Goal: Navigation & Orientation: Find specific page/section

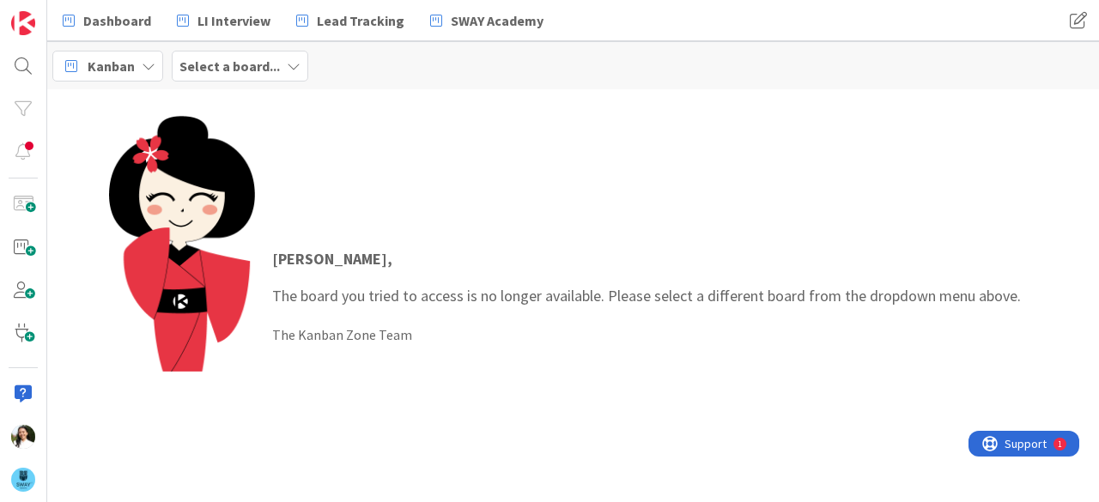
click at [237, 68] on b "Select a board..." at bounding box center [229, 66] width 100 height 17
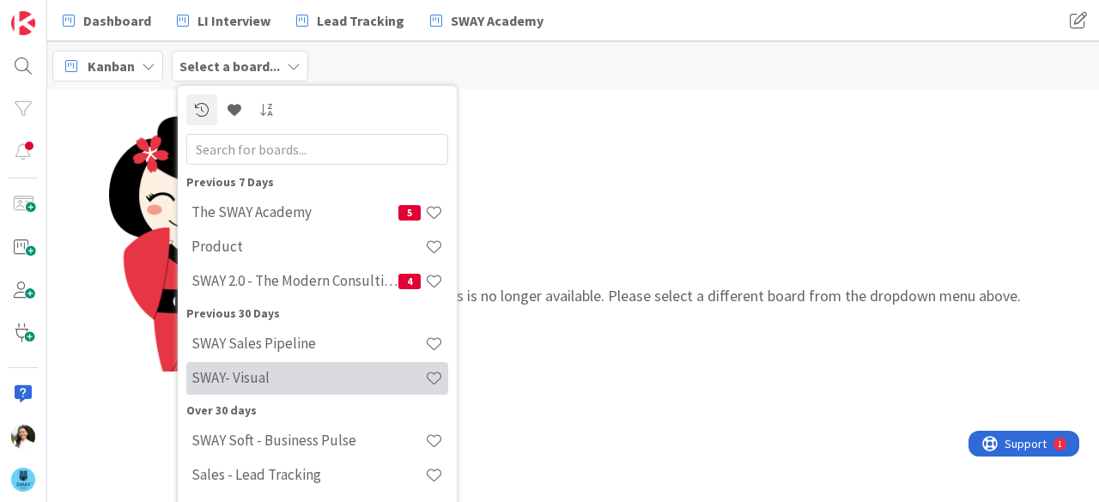
click at [272, 369] on h4 "SWAY- Visual" at bounding box center [309, 377] width 234 height 17
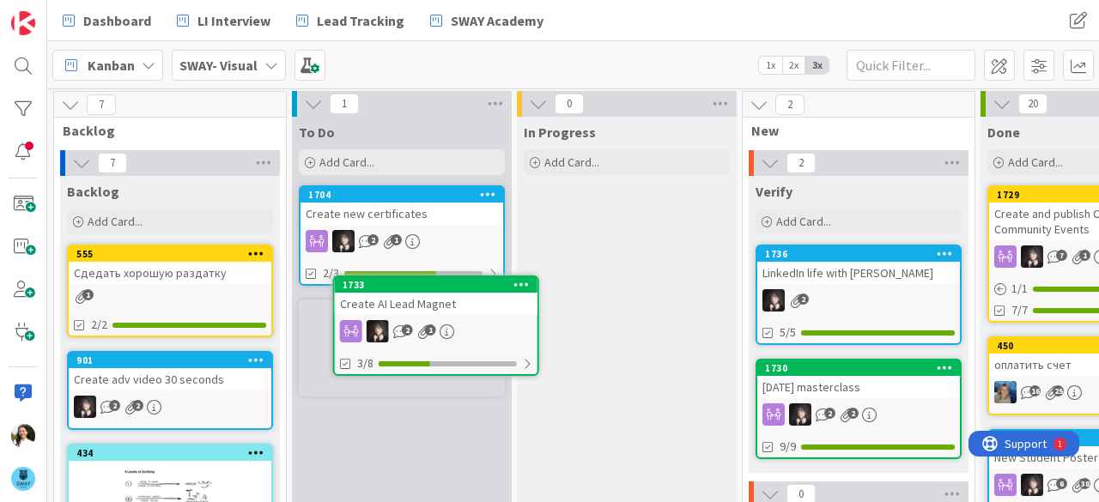
scroll to position [2, 0]
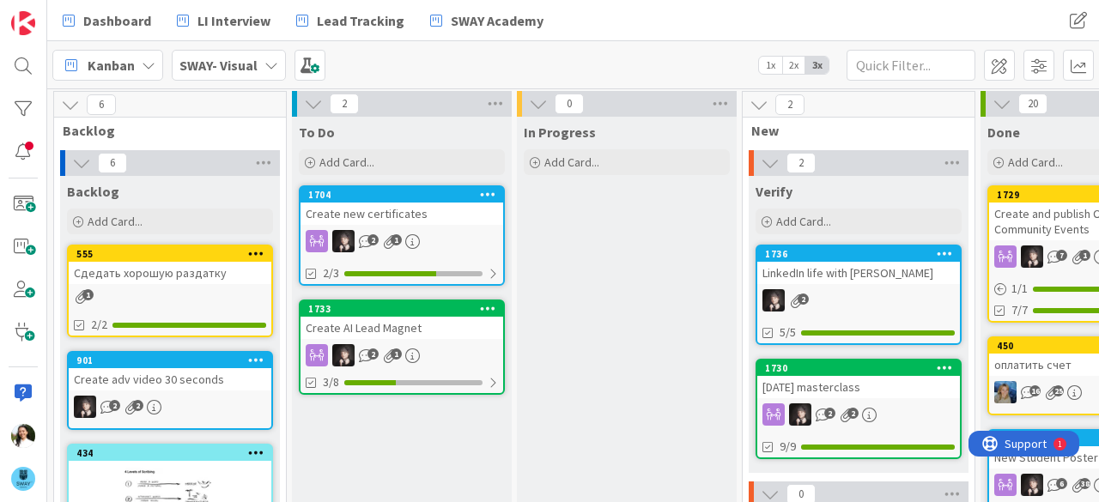
click at [240, 61] on b "SWAY- Visual" at bounding box center [218, 65] width 78 height 17
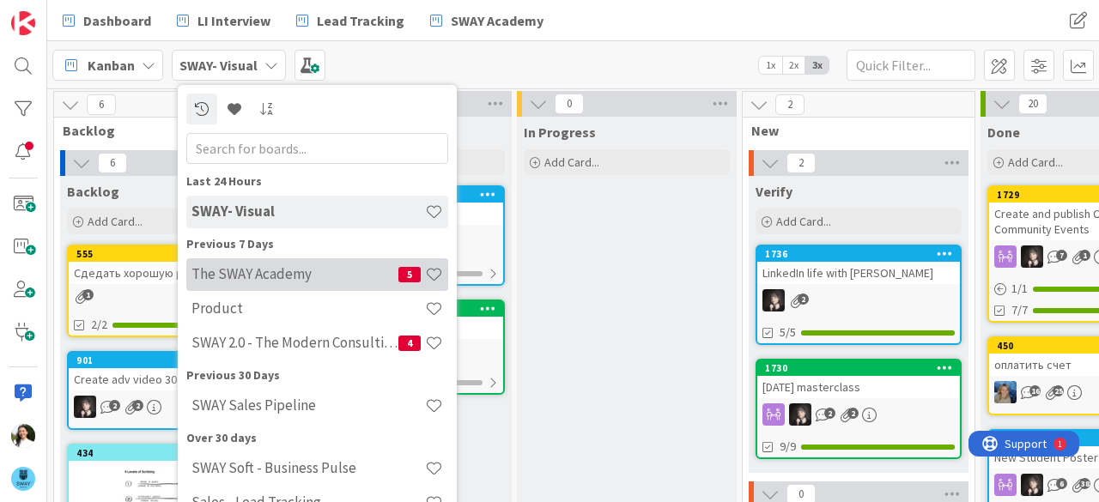
click at [259, 285] on div "The SWAY Academy 5" at bounding box center [317, 275] width 262 height 33
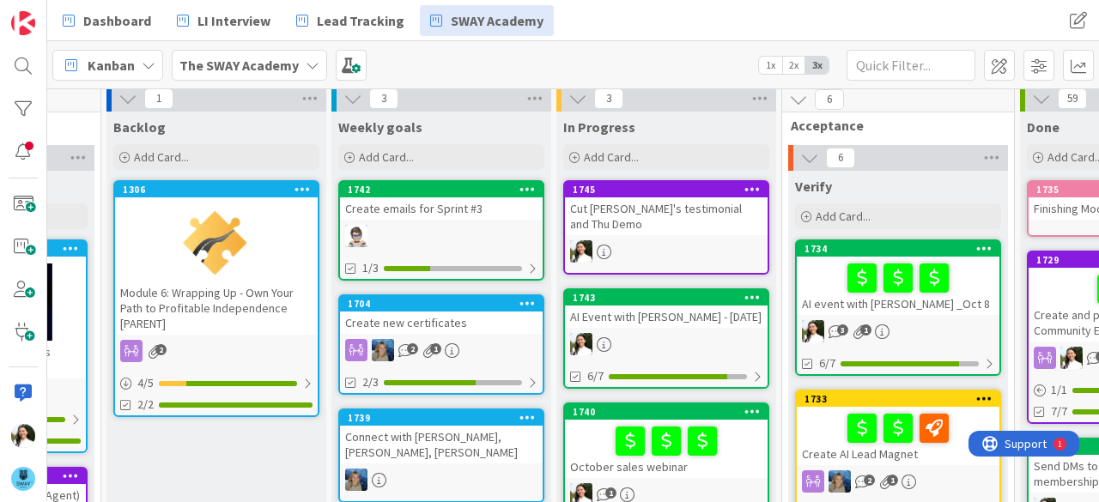
scroll to position [7, 186]
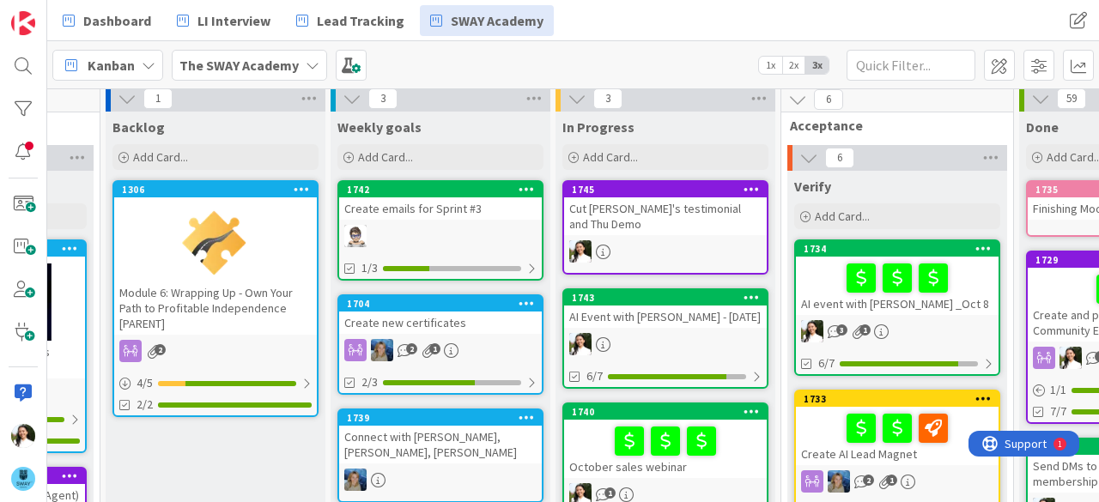
click at [726, 442] on div at bounding box center [665, 441] width 192 height 36
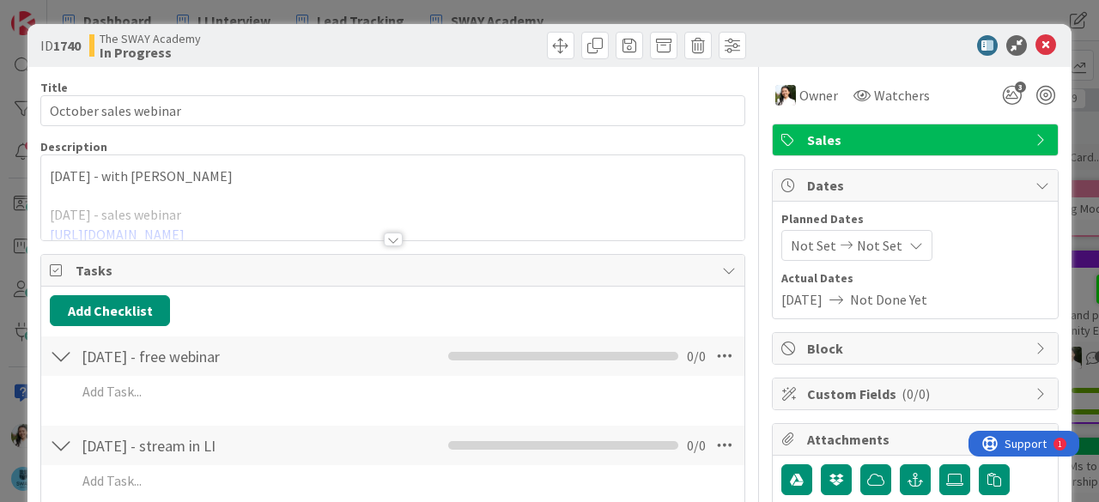
click at [392, 228] on div at bounding box center [392, 219] width 703 height 44
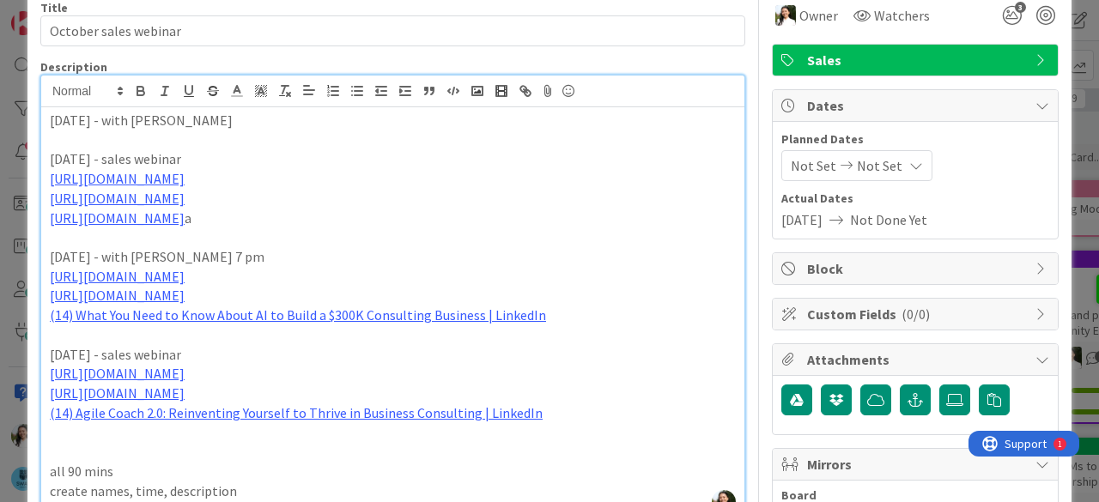
scroll to position [78, 0]
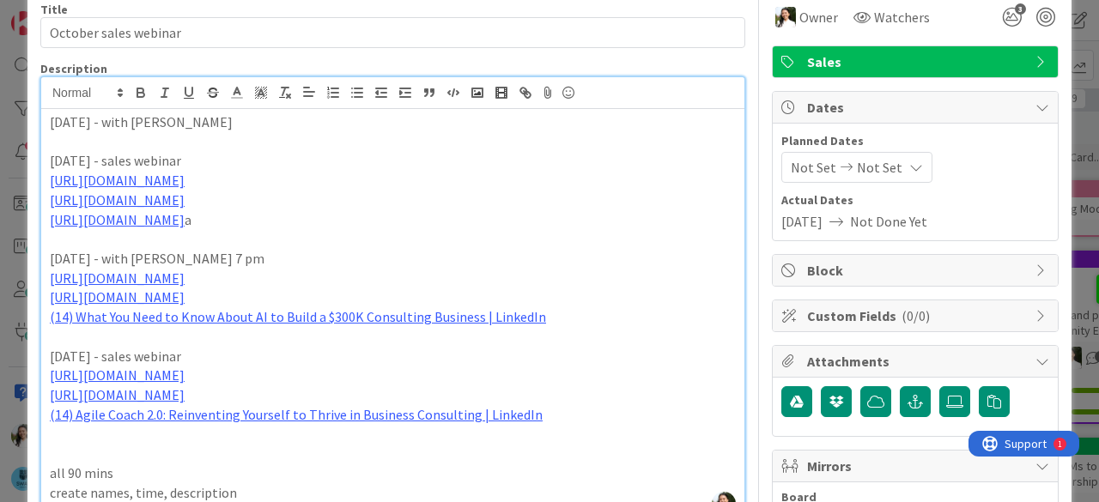
click at [0, 212] on div "ID 1740 The SWAY Academy In Progress Title 21 / 128 October sales webinar Descr…" at bounding box center [549, 251] width 1099 height 502
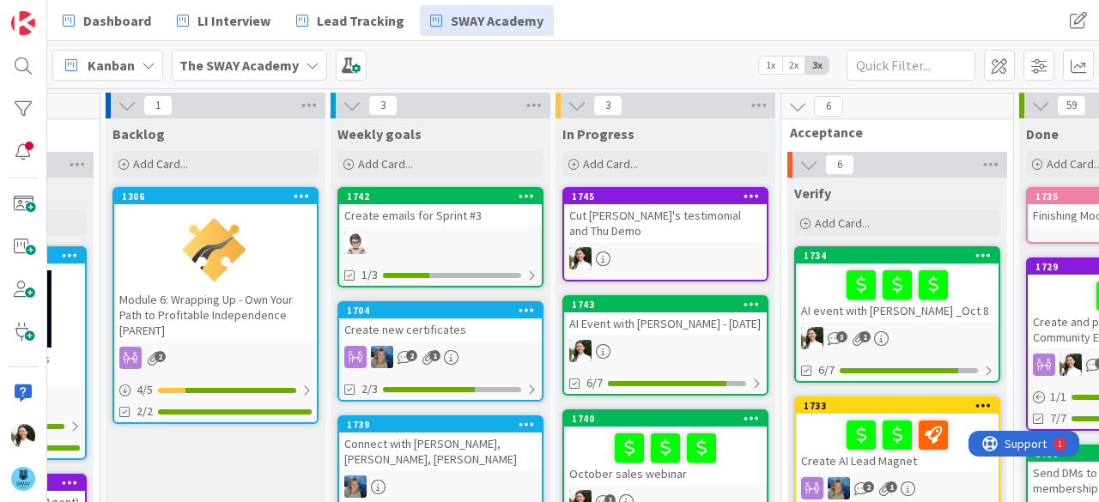
click at [663, 204] on div "Cut [PERSON_NAME]'s testimonial and Thu Demo" at bounding box center [665, 223] width 203 height 38
